Goal: Transaction & Acquisition: Purchase product/service

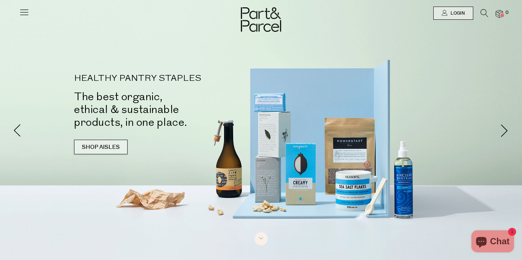
click at [93, 146] on link "SHOP AISLES" at bounding box center [100, 147] width 53 height 15
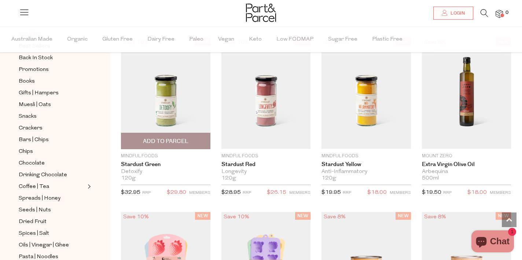
scroll to position [600, 0]
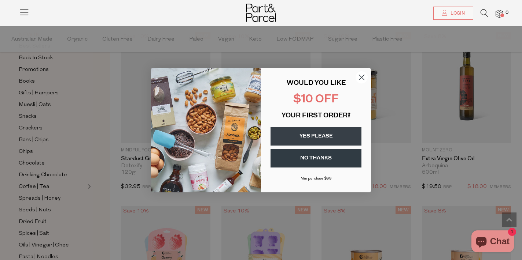
click at [361, 74] on circle "Close dialog" at bounding box center [361, 77] width 12 height 12
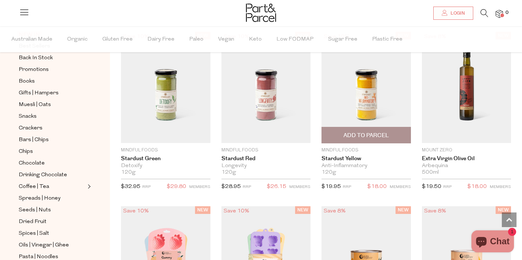
click at [371, 79] on img at bounding box center [365, 87] width 89 height 111
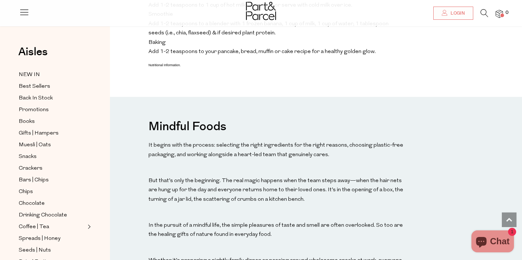
scroll to position [631, 0]
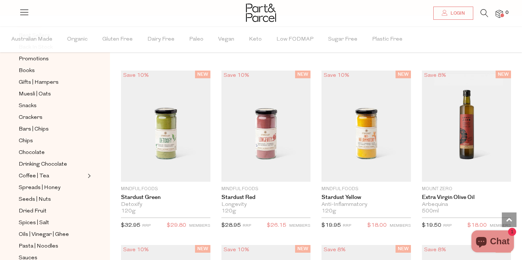
scroll to position [567, 0]
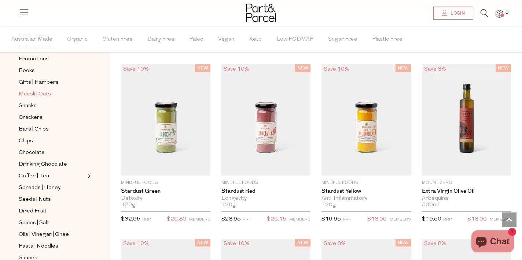
click at [28, 93] on span "Muesli | Oats" at bounding box center [35, 94] width 32 height 9
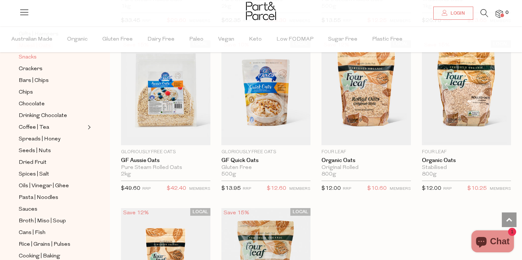
scroll to position [123, 0]
click at [39, 126] on span "Coffee | Tea" at bounding box center [34, 127] width 30 height 9
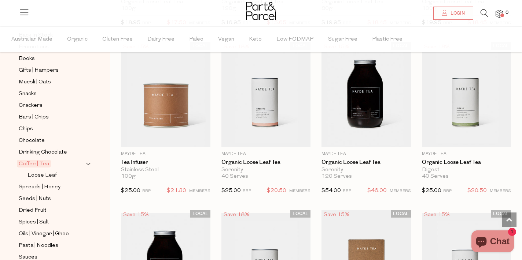
scroll to position [1582, 0]
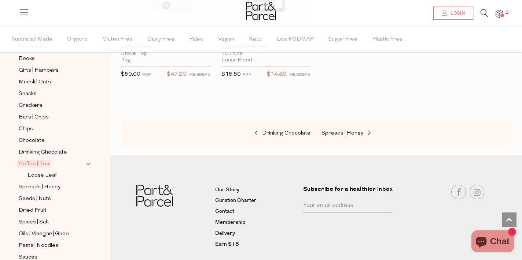
scroll to position [3950, 0]
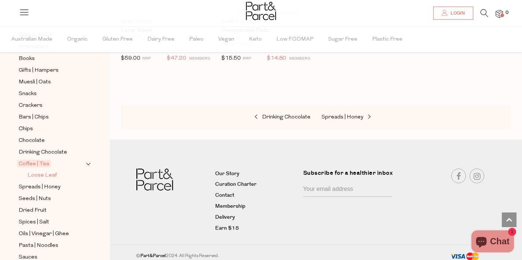
click at [50, 173] on span "Loose Leaf" at bounding box center [41, 175] width 29 height 9
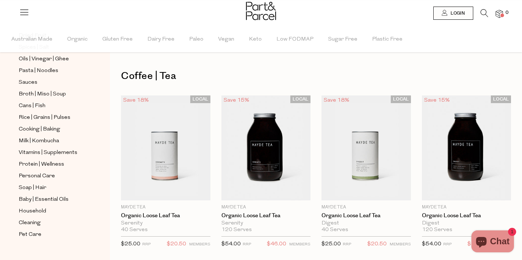
scroll to position [260, 0]
click at [50, 140] on span "Milk | Kombucha" at bounding box center [39, 142] width 40 height 9
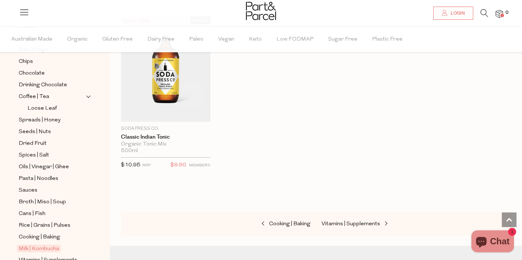
scroll to position [1448, 0]
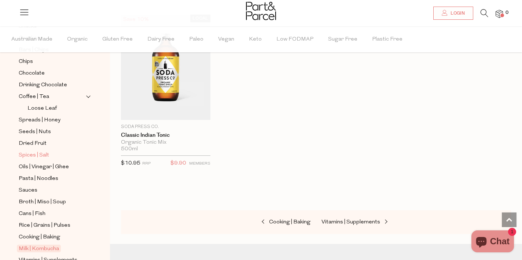
click at [45, 154] on span "Spices | Salt" at bounding box center [34, 155] width 30 height 9
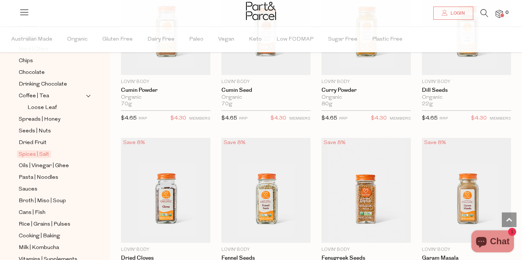
scroll to position [1651, 0]
